Goal: Task Accomplishment & Management: Manage account settings

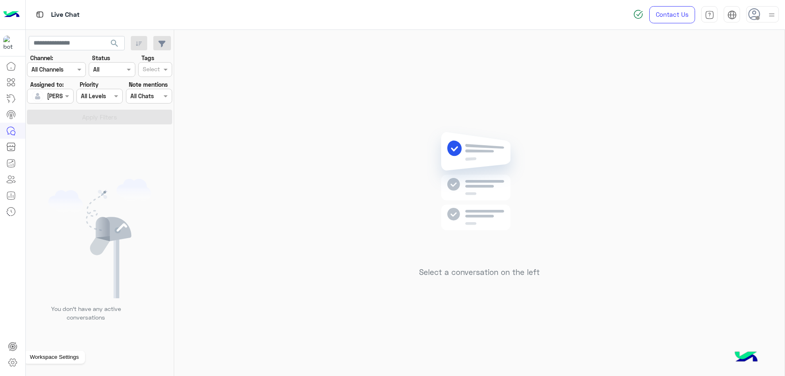
click at [13, 360] on icon at bounding box center [13, 362] width 10 height 10
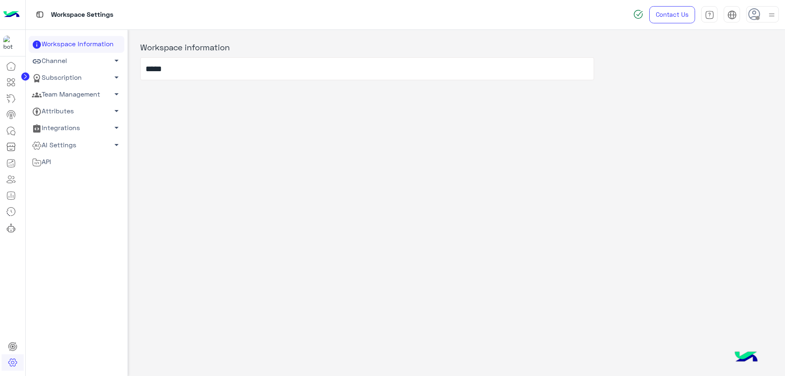
click at [78, 91] on link "Team Management arrow_drop_down" at bounding box center [77, 94] width 96 height 17
click at [75, 111] on link "Team Members" at bounding box center [77, 110] width 96 height 14
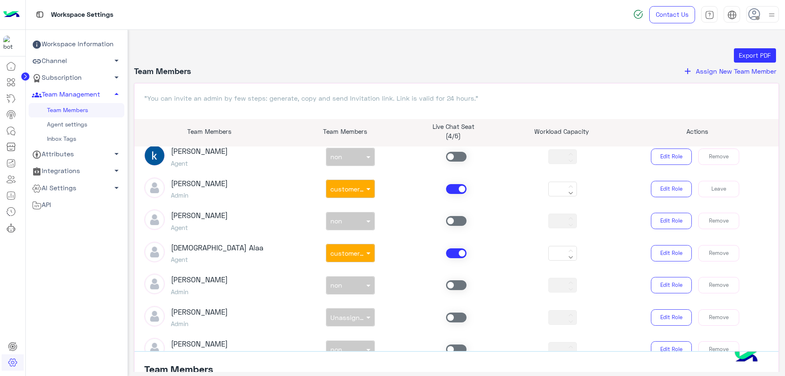
scroll to position [204, 0]
click at [716, 73] on span "Assign New Team Member" at bounding box center [736, 71] width 81 height 8
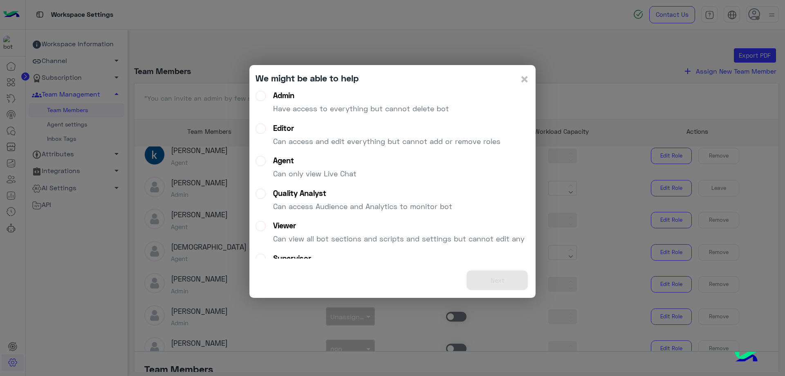
click at [264, 162] on label "Agent Can only view Live Chat" at bounding box center [305, 170] width 101 height 29
click at [489, 282] on button "Next" at bounding box center [496, 280] width 61 height 20
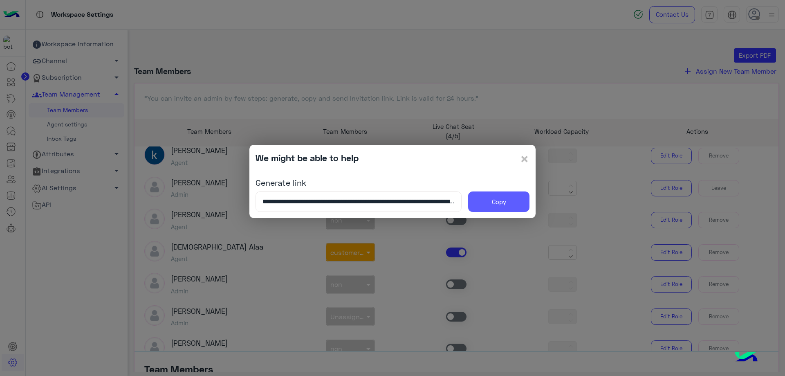
click at [493, 206] on button "Copy" at bounding box center [498, 201] width 61 height 20
click at [516, 196] on button "Copy" at bounding box center [498, 201] width 61 height 20
click at [520, 161] on span "×" at bounding box center [525, 158] width 10 height 18
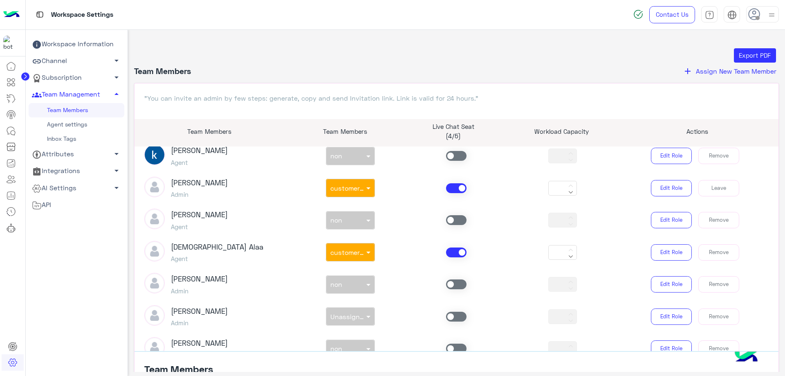
click at [708, 69] on span "Assign New Team Member" at bounding box center [736, 71] width 81 height 8
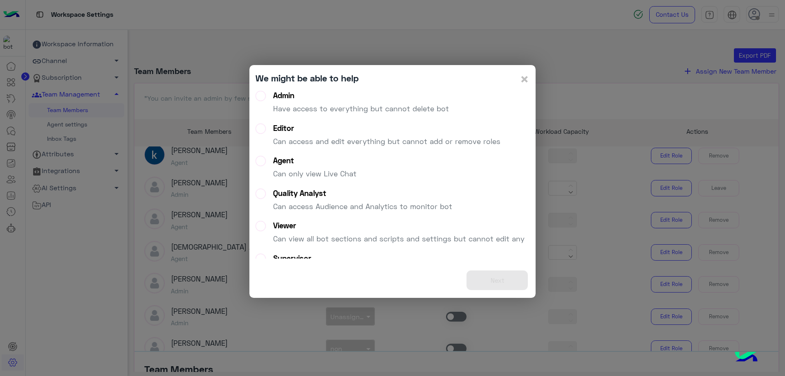
click at [294, 162] on div "Agent" at bounding box center [314, 160] width 83 height 9
click at [266, 163] on label "Agent Can only view Live Chat" at bounding box center [305, 170] width 101 height 29
click at [260, 161] on label "Agent Can only view Live Chat" at bounding box center [305, 170] width 101 height 29
click at [472, 271] on button "Next" at bounding box center [496, 280] width 61 height 20
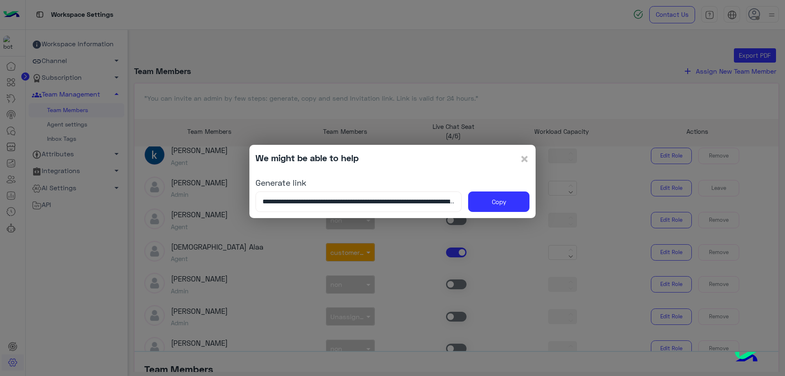
click at [409, 206] on input "**********" at bounding box center [358, 201] width 206 height 20
click at [480, 201] on button "Copy" at bounding box center [498, 201] width 61 height 20
click at [521, 157] on span "×" at bounding box center [525, 158] width 10 height 18
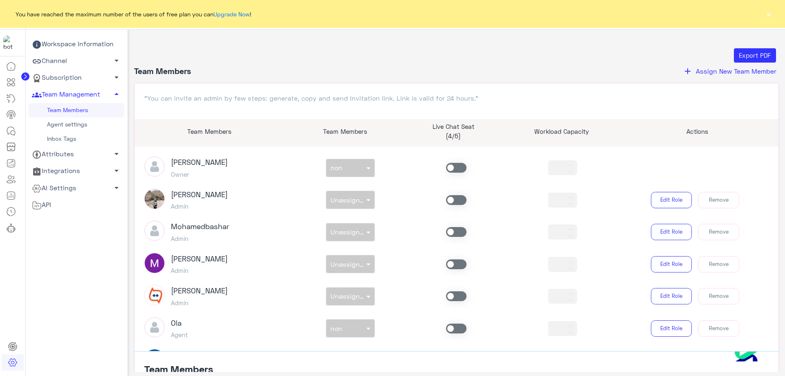
click at [68, 127] on link "Agent settings" at bounding box center [77, 124] width 96 height 14
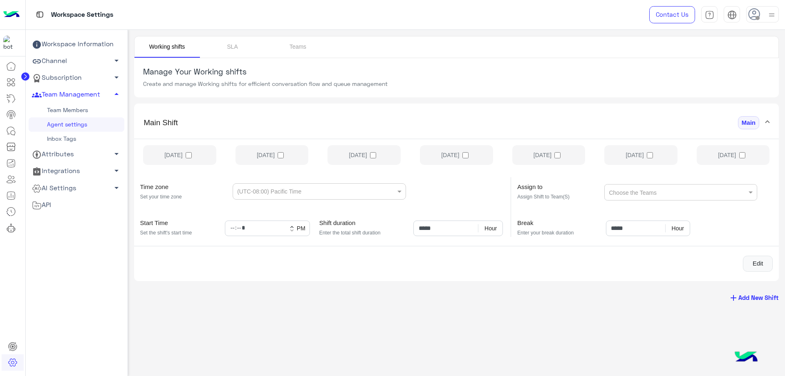
click at [63, 140] on link "Inbox Tags" at bounding box center [77, 139] width 96 height 14
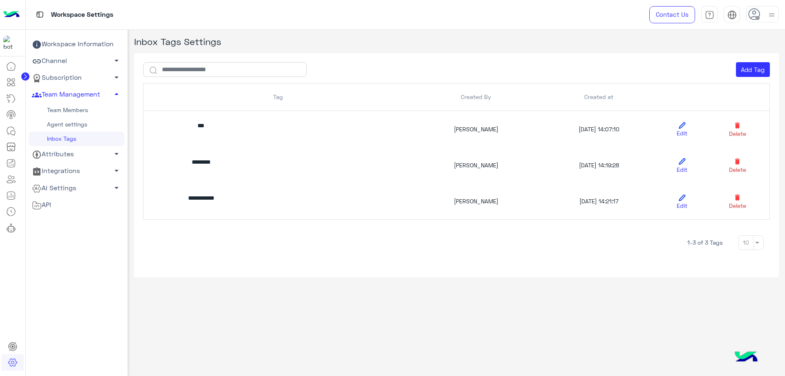
click at [80, 110] on link "Team Members" at bounding box center [77, 110] width 96 height 14
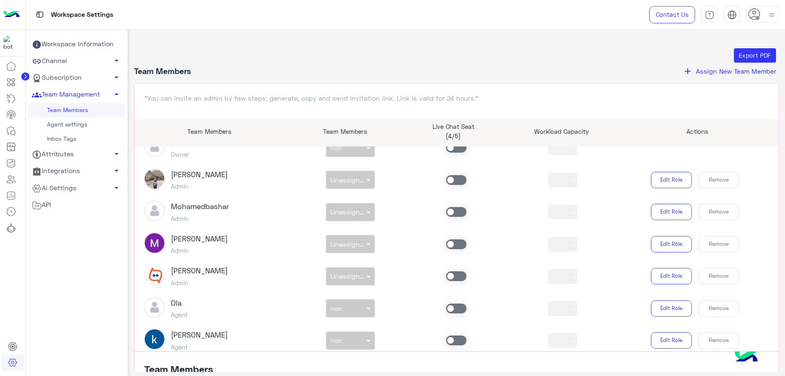
scroll to position [21, 0]
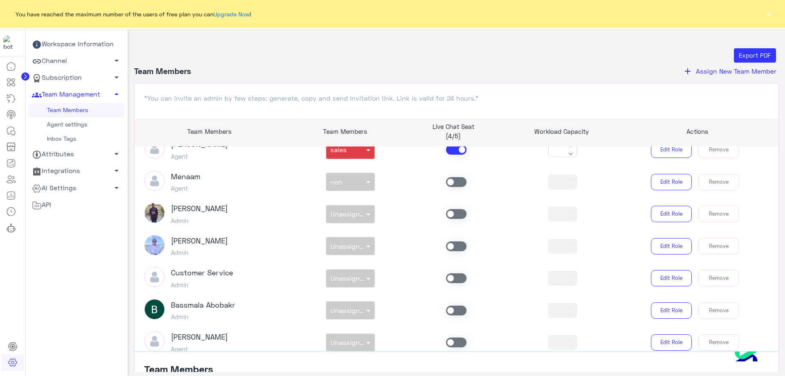
scroll to position [544, 0]
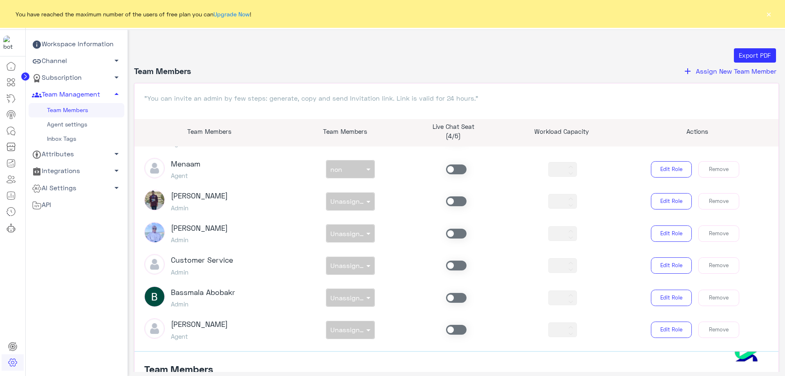
drag, startPoint x: 450, startPoint y: 332, endPoint x: 441, endPoint y: 327, distance: 10.1
click at [450, 332] on span at bounding box center [456, 330] width 20 height 10
click at [356, 330] on div at bounding box center [350, 327] width 48 height 9
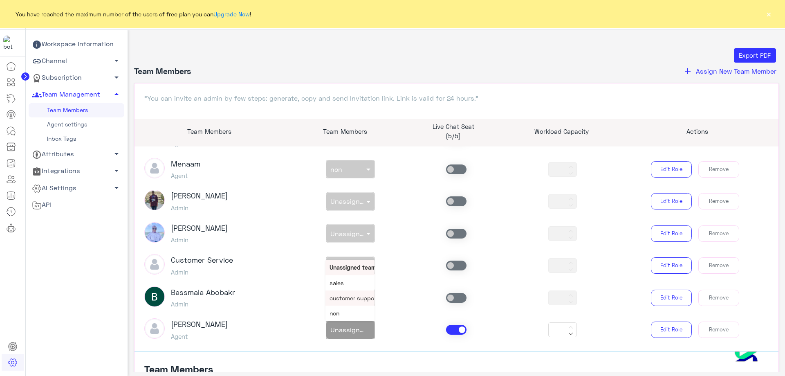
click at [355, 300] on span "customer support" at bounding box center [353, 297] width 49 height 7
click at [396, 307] on div "Bassmala Abobakr Admin non × Unassigned team *** Edit Role Remove" at bounding box center [456, 297] width 637 height 23
click at [13, 130] on icon at bounding box center [11, 131] width 10 height 10
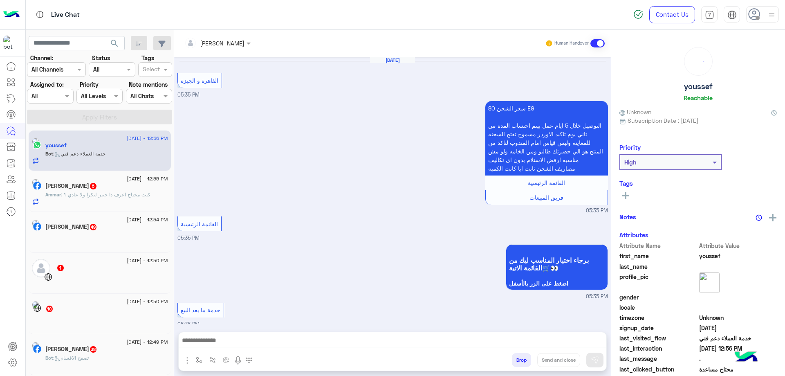
scroll to position [966, 0]
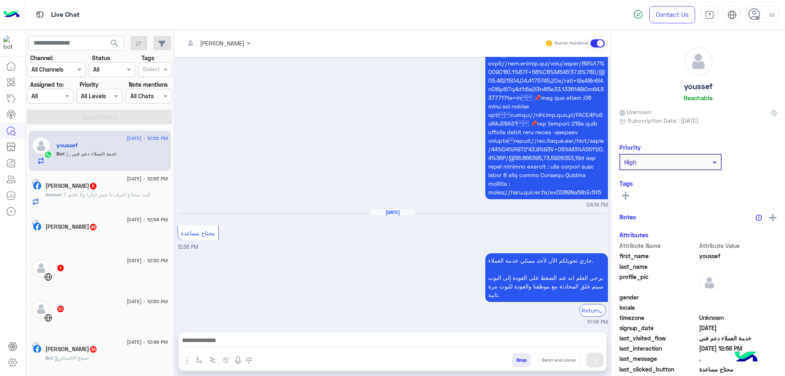
click at [51, 92] on div at bounding box center [49, 95] width 45 height 9
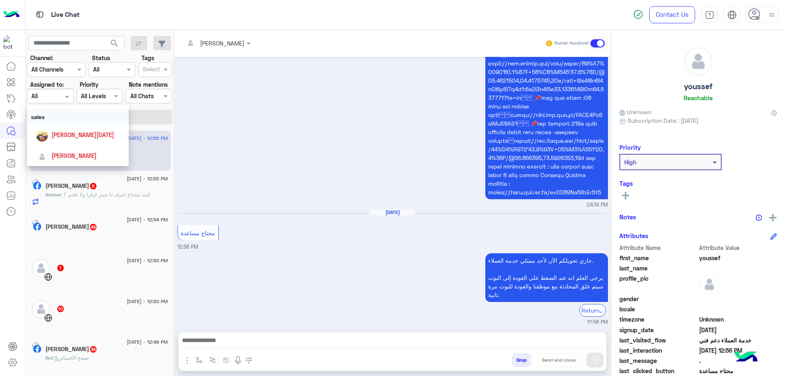
scroll to position [27, 0]
click at [69, 143] on div "[PERSON_NAME]" at bounding box center [74, 138] width 45 height 9
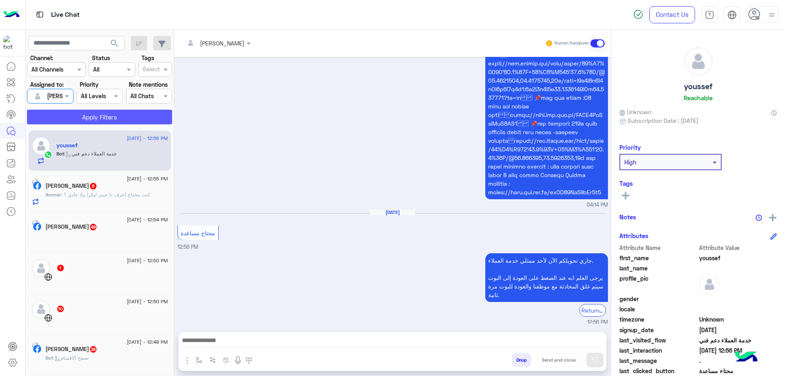
click at [91, 123] on button "Apply Filters" at bounding box center [99, 117] width 145 height 15
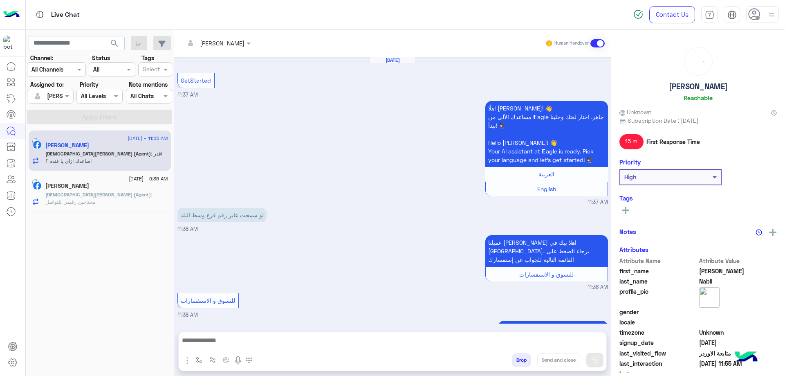
scroll to position [574, 0]
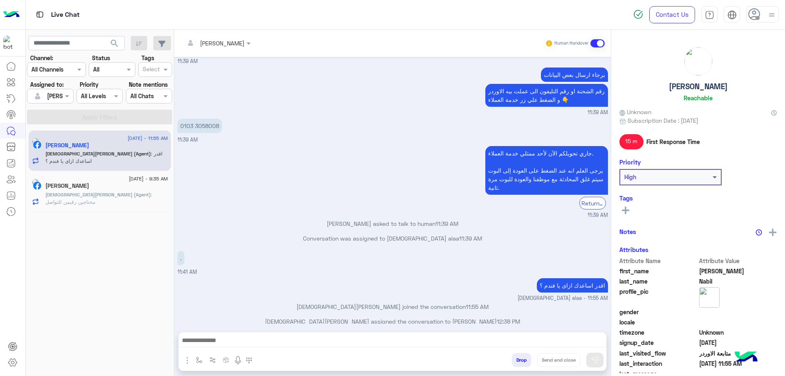
click at [230, 45] on div at bounding box center [217, 42] width 74 height 9
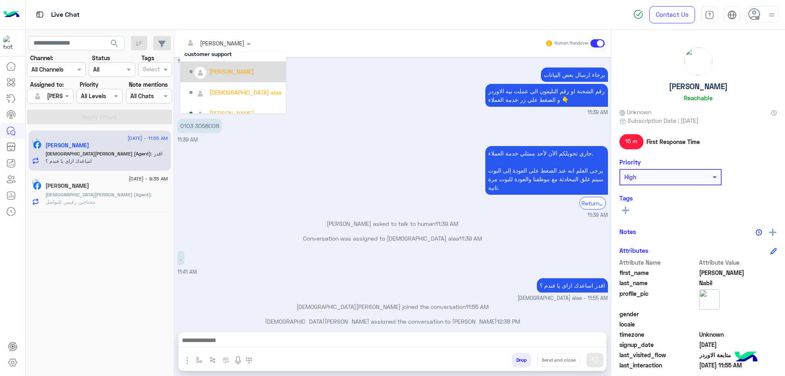
scroll to position [41, 0]
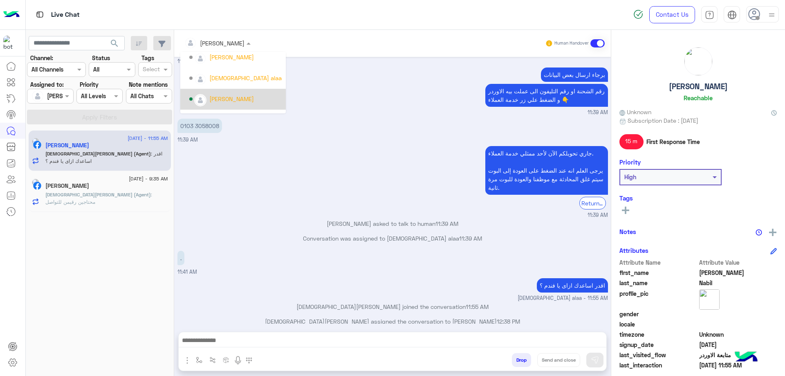
click at [238, 95] on div "[PERSON_NAME]" at bounding box center [231, 98] width 45 height 9
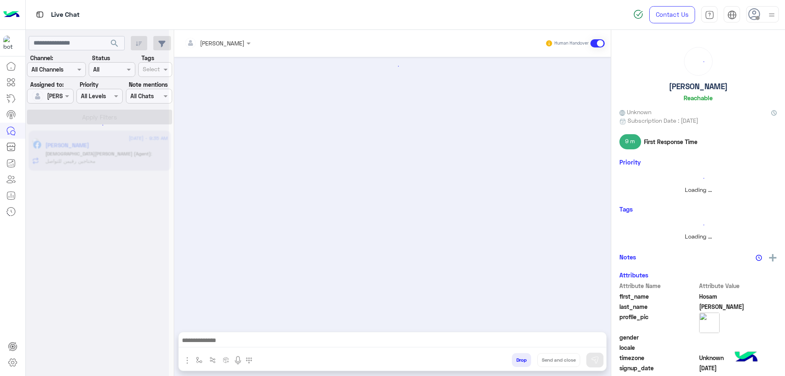
click at [228, 43] on div at bounding box center [217, 42] width 74 height 9
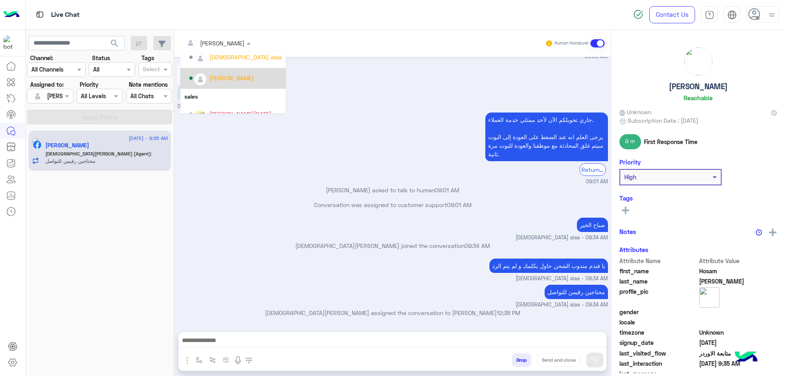
scroll to position [53, 0]
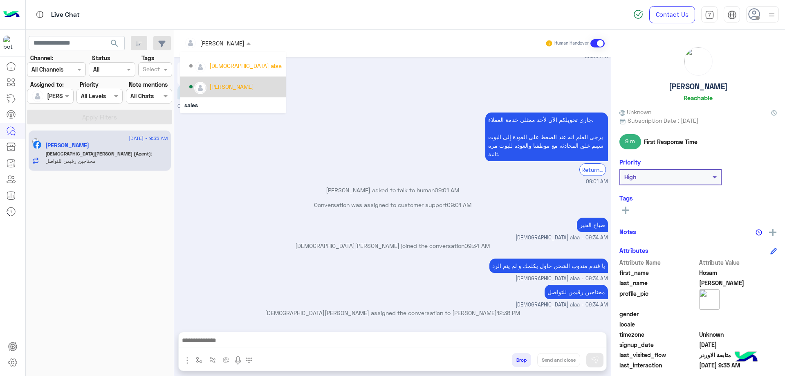
click at [232, 90] on div "[PERSON_NAME]" at bounding box center [231, 86] width 45 height 9
